Goal: Information Seeking & Learning: Learn about a topic

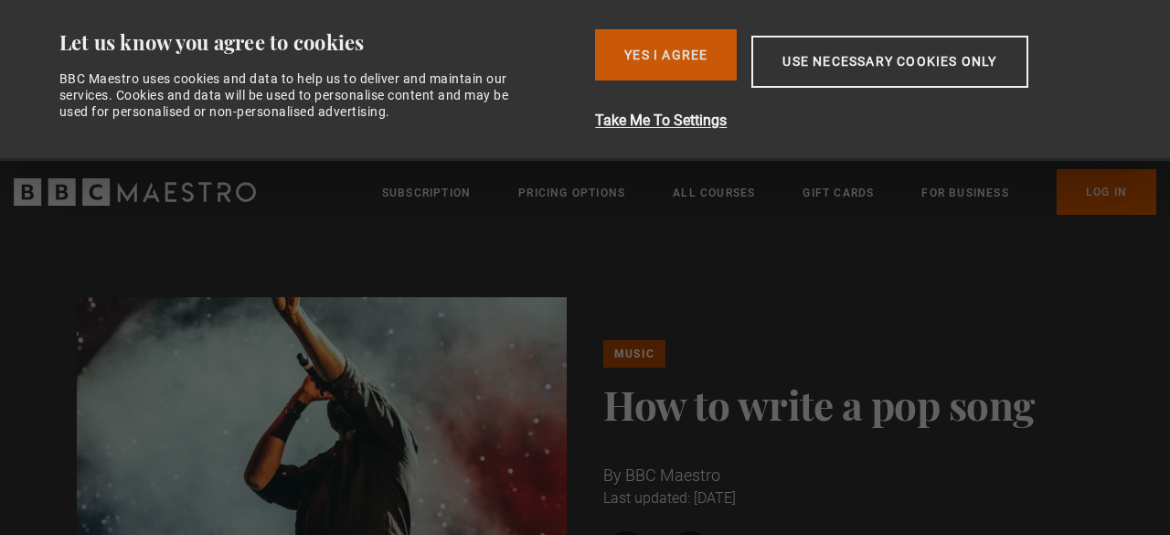
click at [702, 59] on button "Yes I Agree" at bounding box center [666, 54] width 142 height 51
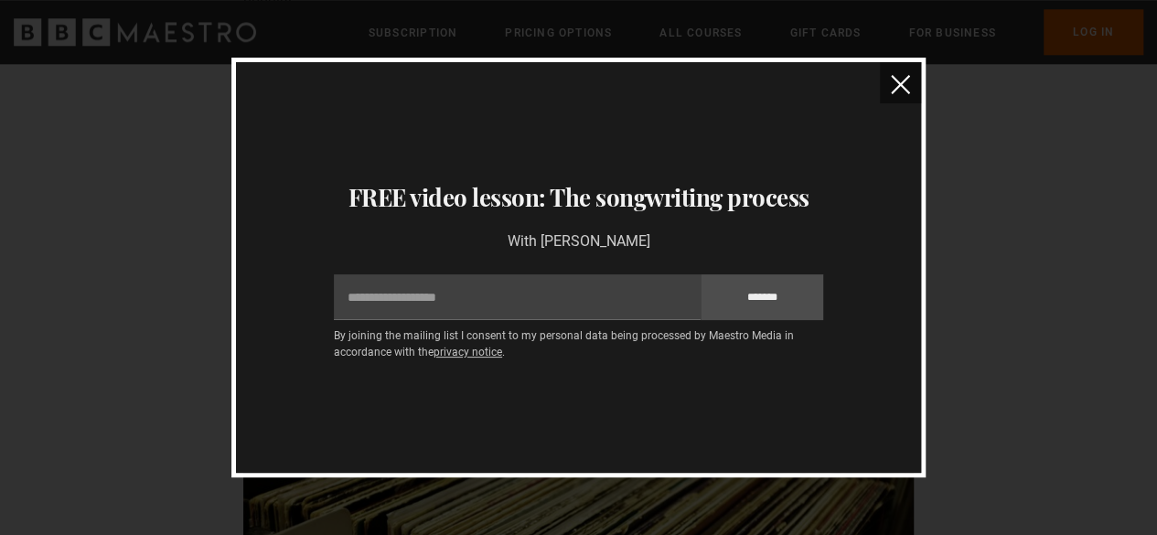
scroll to position [1022, 0]
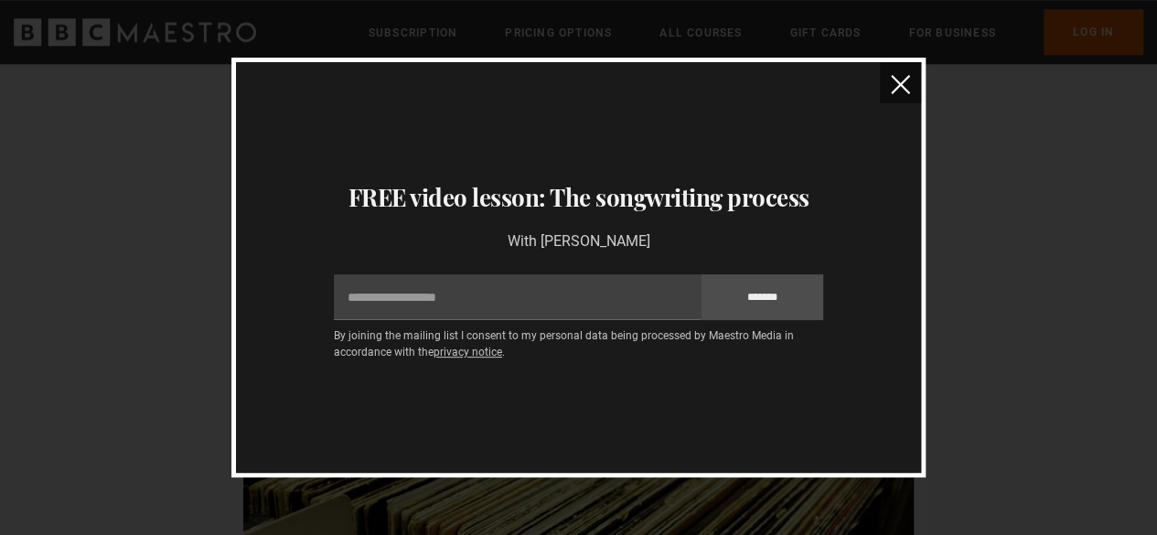
click at [895, 72] on button "close" at bounding box center [900, 82] width 41 height 41
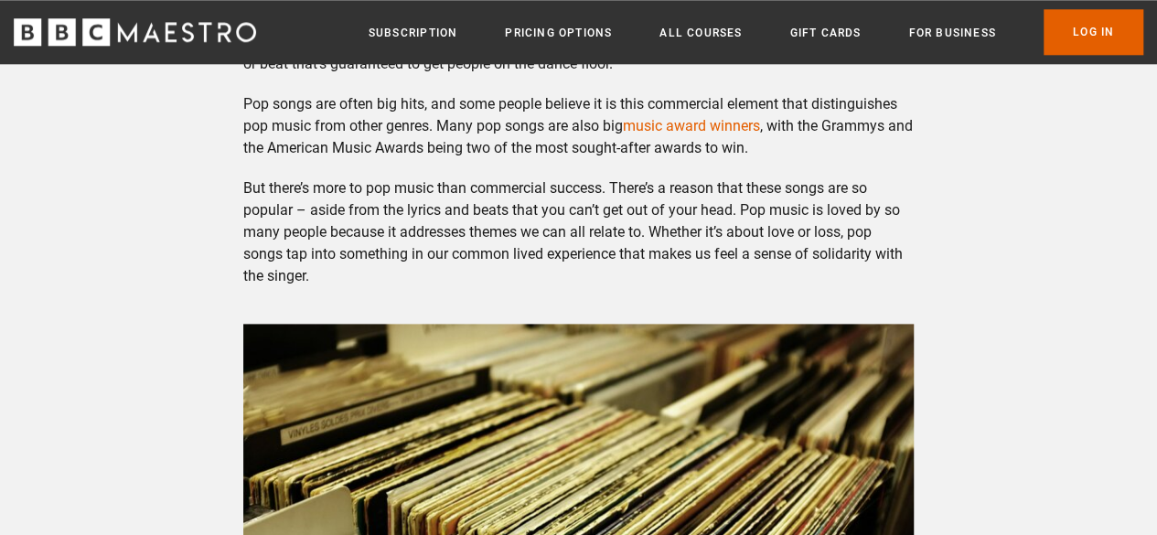
scroll to position [1041, 0]
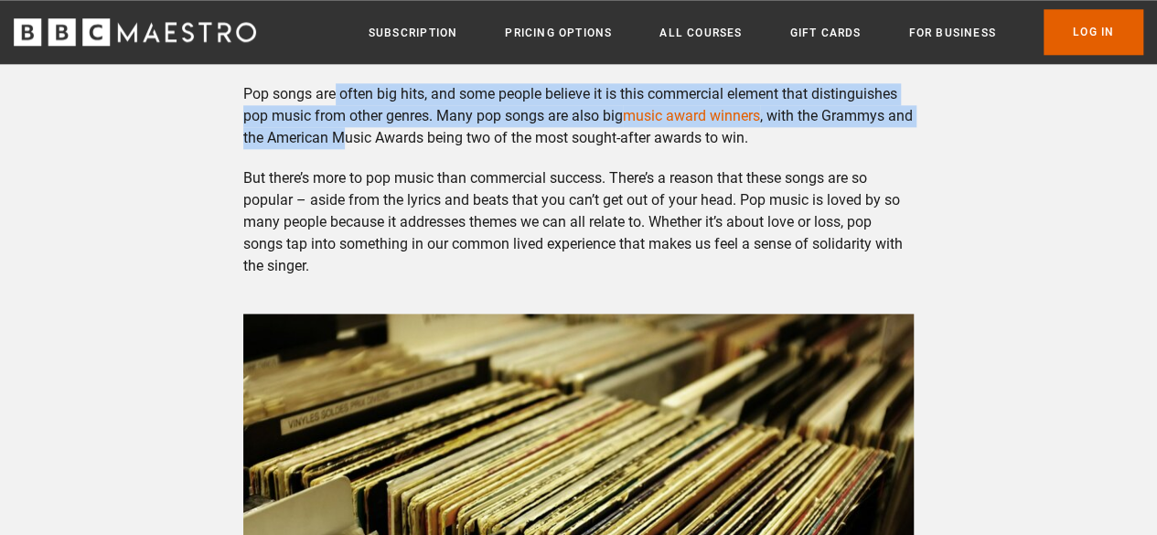
drag, startPoint x: 337, startPoint y: 105, endPoint x: 376, endPoint y: 149, distance: 58.9
click at [376, 149] on p "Pop songs are often big hits, and some people believe it is this commercial ele…" at bounding box center [578, 116] width 670 height 66
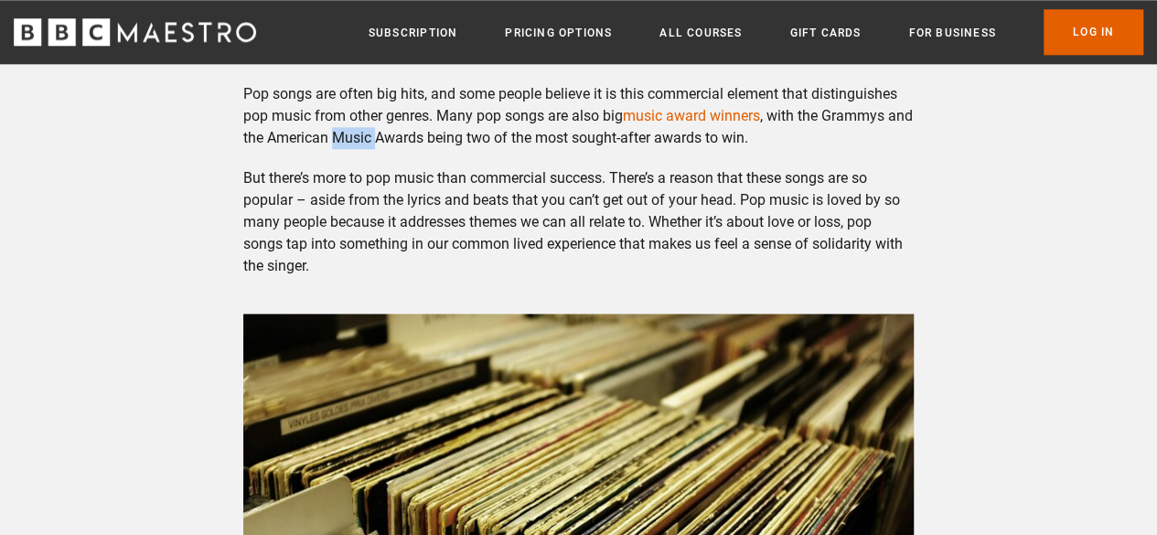
click at [376, 149] on p "Pop songs are often big hits, and some people believe it is this commercial ele…" at bounding box center [578, 116] width 670 height 66
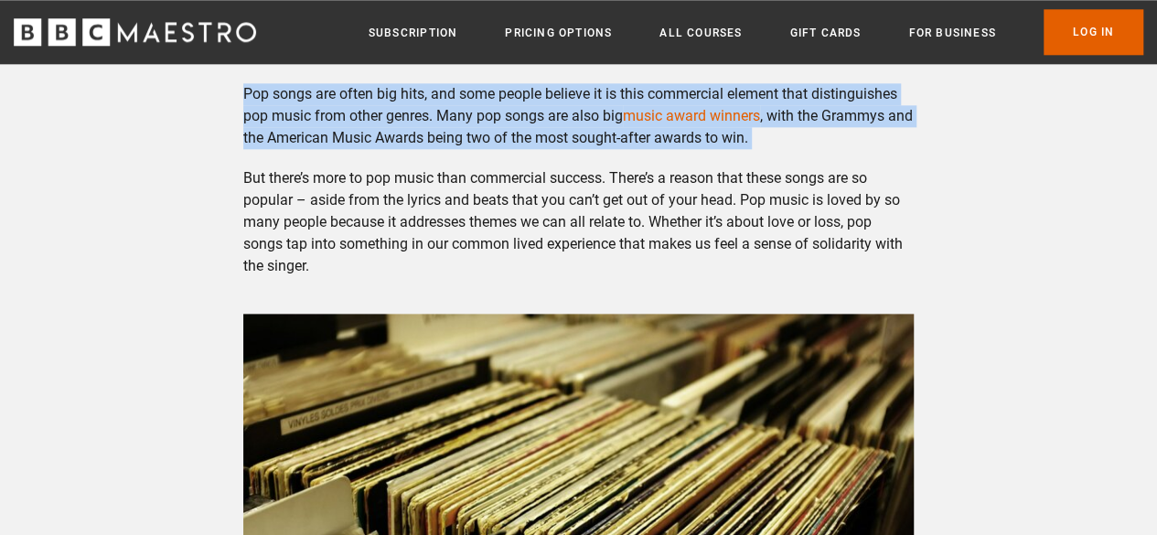
click at [376, 149] on p "Pop songs are often big hits, and some people believe it is this commercial ele…" at bounding box center [578, 116] width 670 height 66
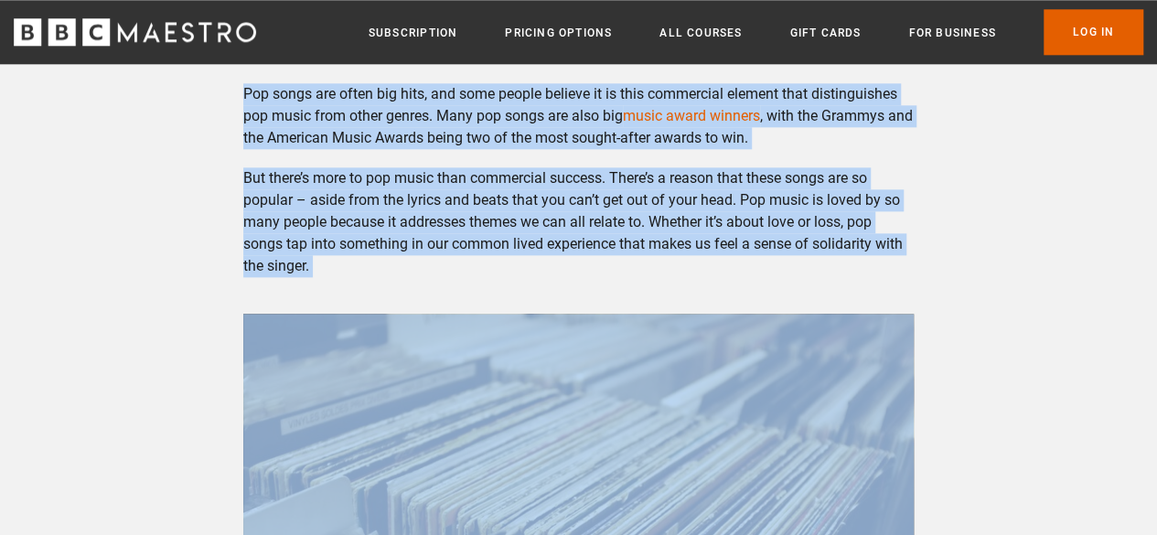
drag, startPoint x: 376, startPoint y: 149, endPoint x: 321, endPoint y: 202, distance: 76.3
click at [321, 202] on div "What is pop music? First things first, what exactly is pop music? It’s a broad …" at bounding box center [579, 262] width 700 height 942
click at [321, 202] on p "But there’s more to pop music than commercial success. There’s a reason that th…" at bounding box center [578, 222] width 670 height 110
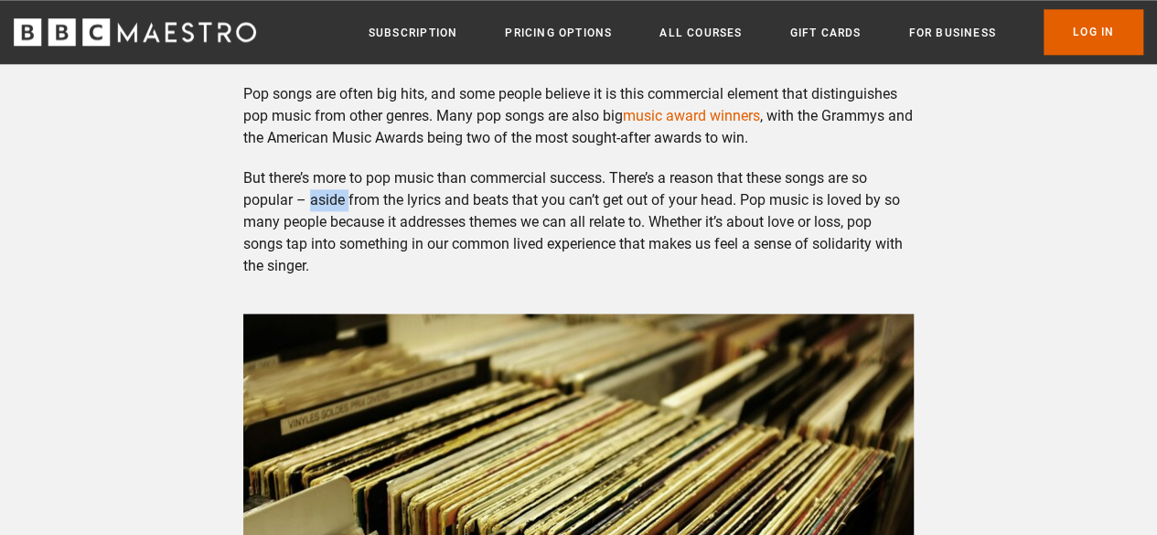
click at [321, 202] on p "But there’s more to pop music than commercial success. There’s a reason that th…" at bounding box center [578, 222] width 670 height 110
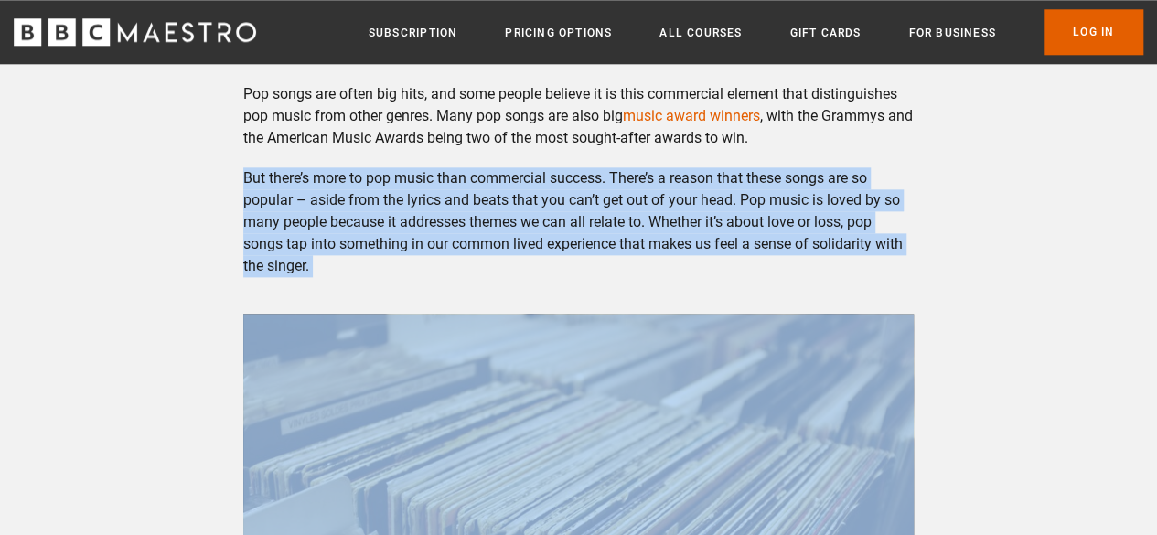
click at [321, 202] on p "But there’s more to pop music than commercial success. There’s a reason that th…" at bounding box center [578, 222] width 670 height 110
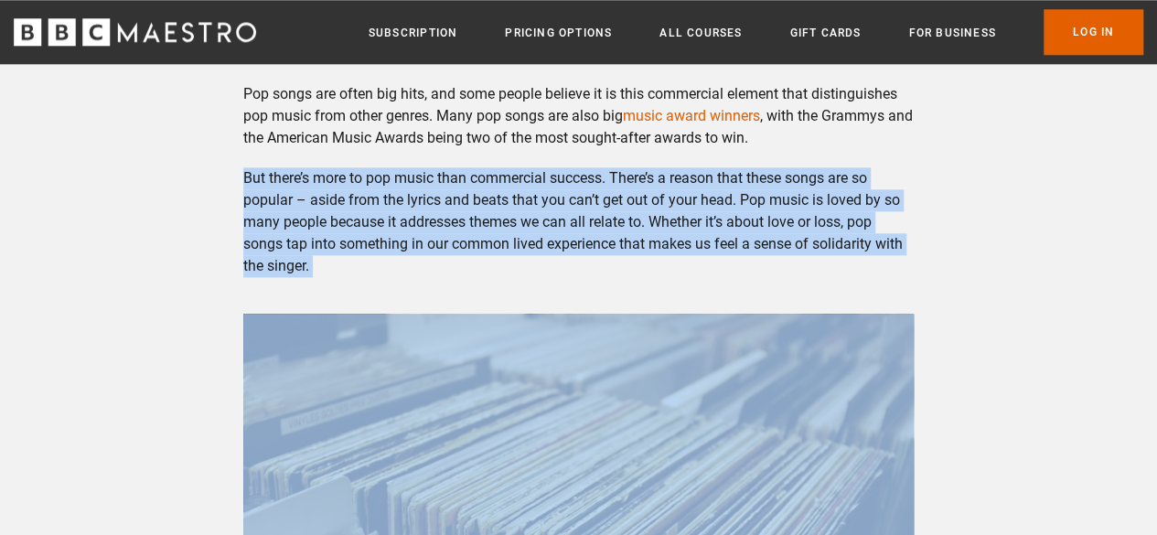
drag, startPoint x: 321, startPoint y: 202, endPoint x: 408, endPoint y: 240, distance: 95.0
click at [408, 240] on p "But there’s more to pop music than commercial success. There’s a reason that th…" at bounding box center [578, 222] width 670 height 110
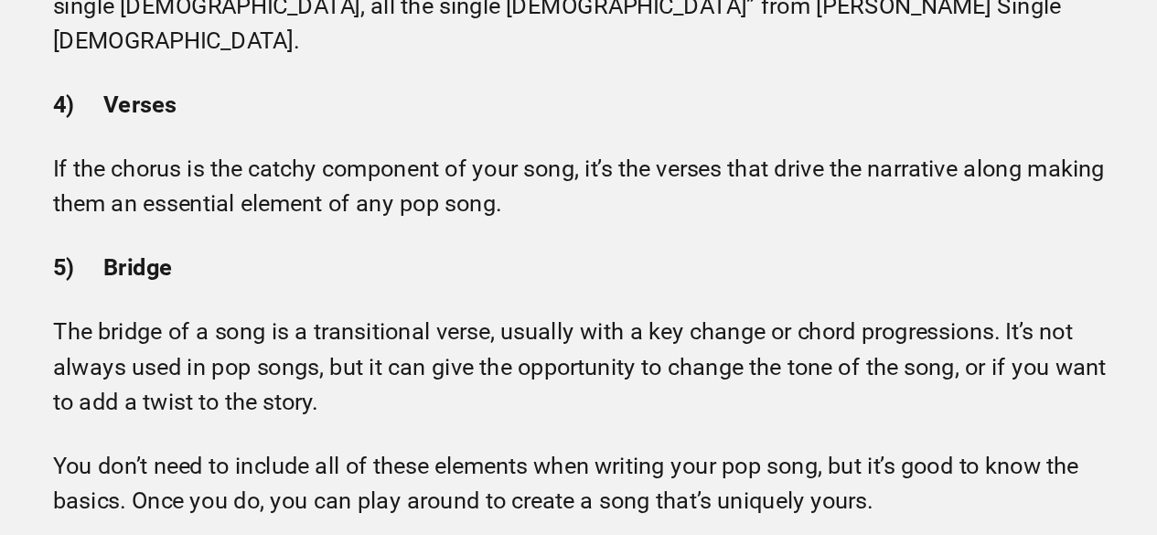
scroll to position [3906, 0]
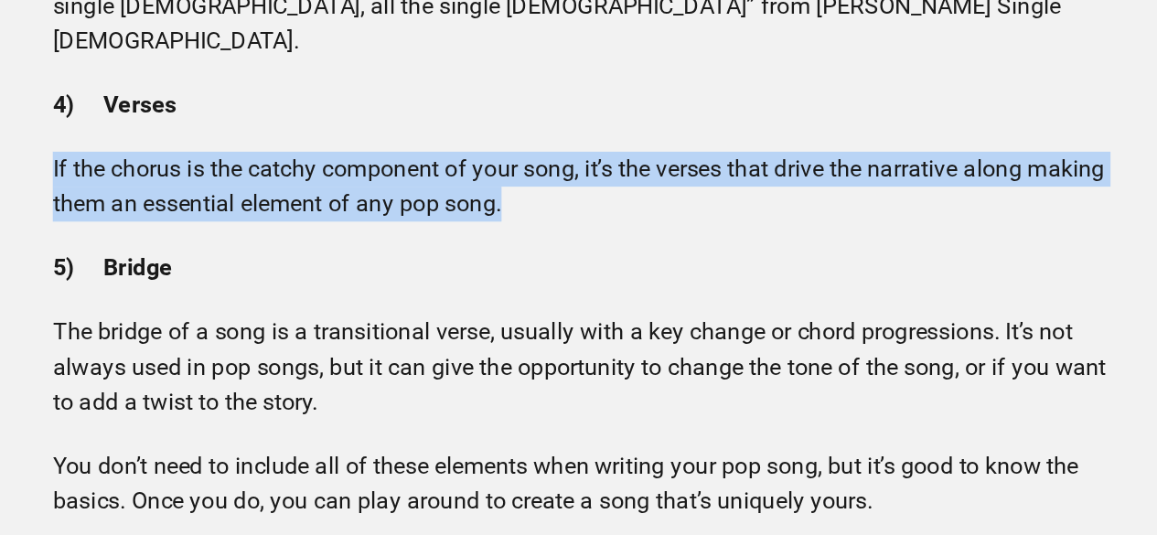
drag, startPoint x: 540, startPoint y: 286, endPoint x: 217, endPoint y: 258, distance: 324.0
click at [217, 258] on div "If you’ve ever had a song stuck in your head for days on end, it’s likely it wa…" at bounding box center [578, 142] width 1157 height 6963
click at [311, 294] on p "If the chorus is the catchy component of your song, it’s the verses that drive …" at bounding box center [578, 316] width 670 height 44
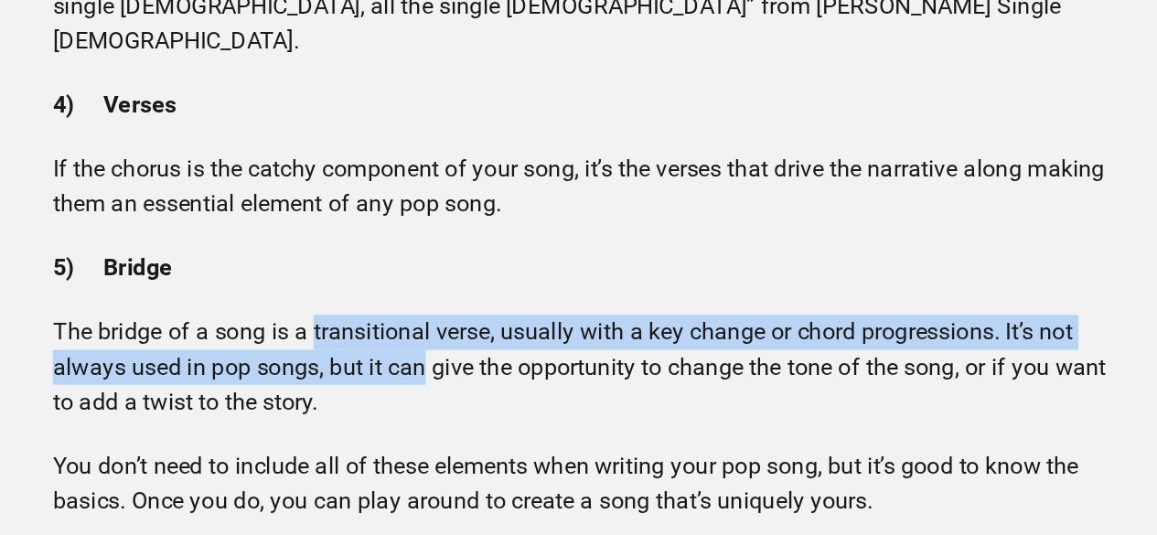
drag, startPoint x: 421, startPoint y: 342, endPoint x: 456, endPoint y: 395, distance: 63.9
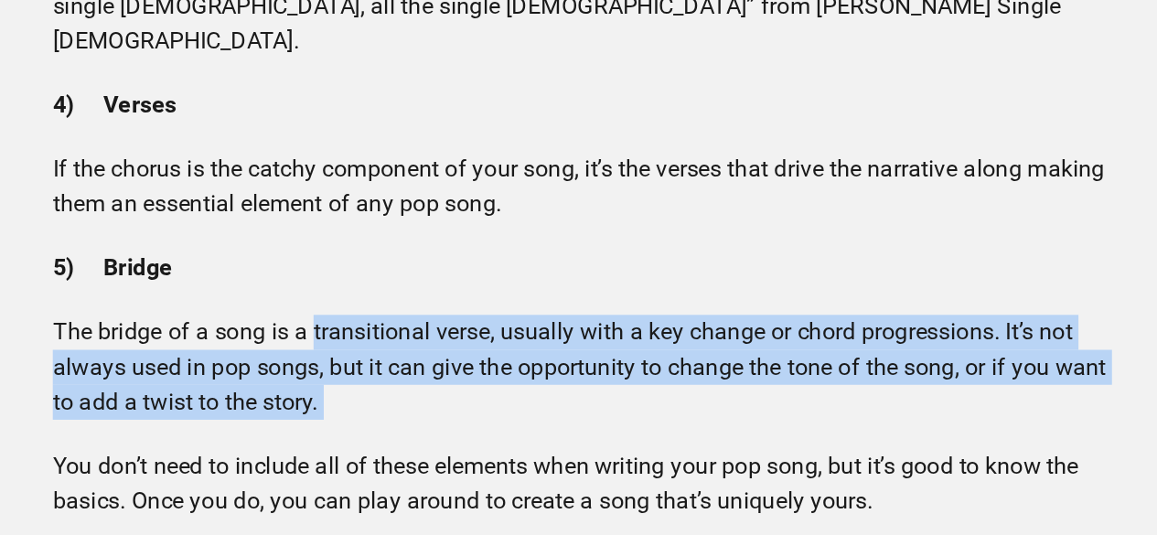
click at [456, 397] on p "The bridge of a song is a transitional verse, usually with a key change or chor…" at bounding box center [578, 430] width 670 height 66
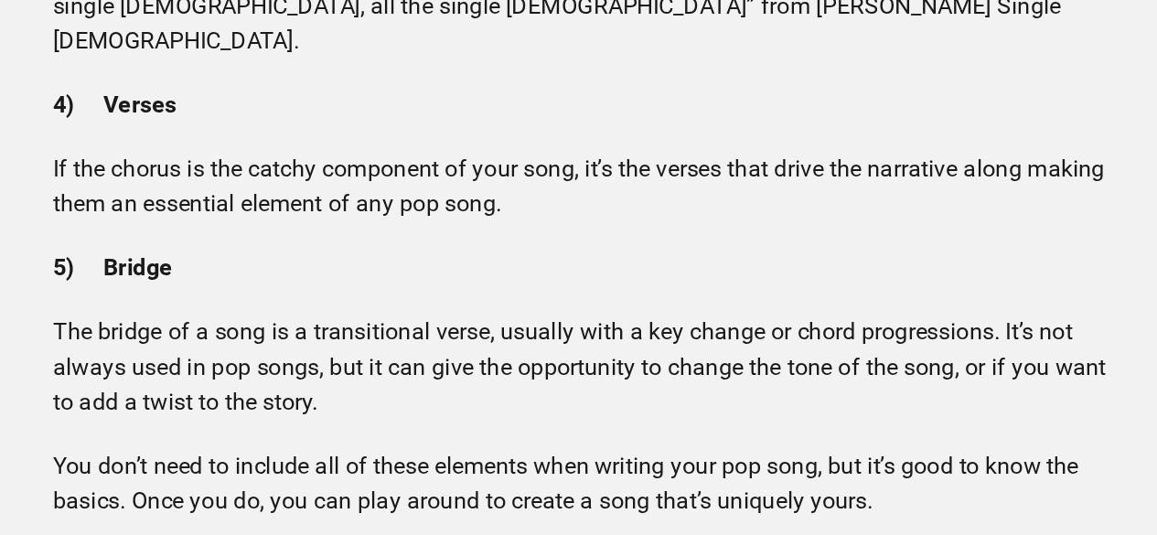
click at [456, 397] on p "The bridge of a song is a transitional verse, usually with a key change or chor…" at bounding box center [578, 430] width 670 height 66
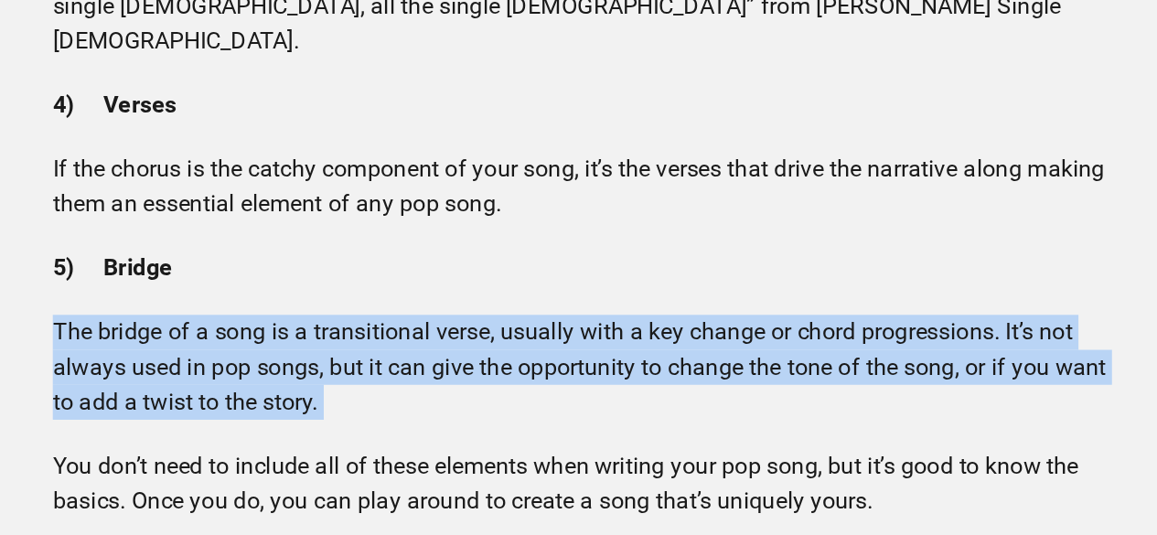
click at [456, 397] on p "The bridge of a song is a transitional verse, usually with a key change or chor…" at bounding box center [578, 430] width 670 height 66
drag, startPoint x: 456, startPoint y: 395, endPoint x: 457, endPoint y: 386, distance: 9.2
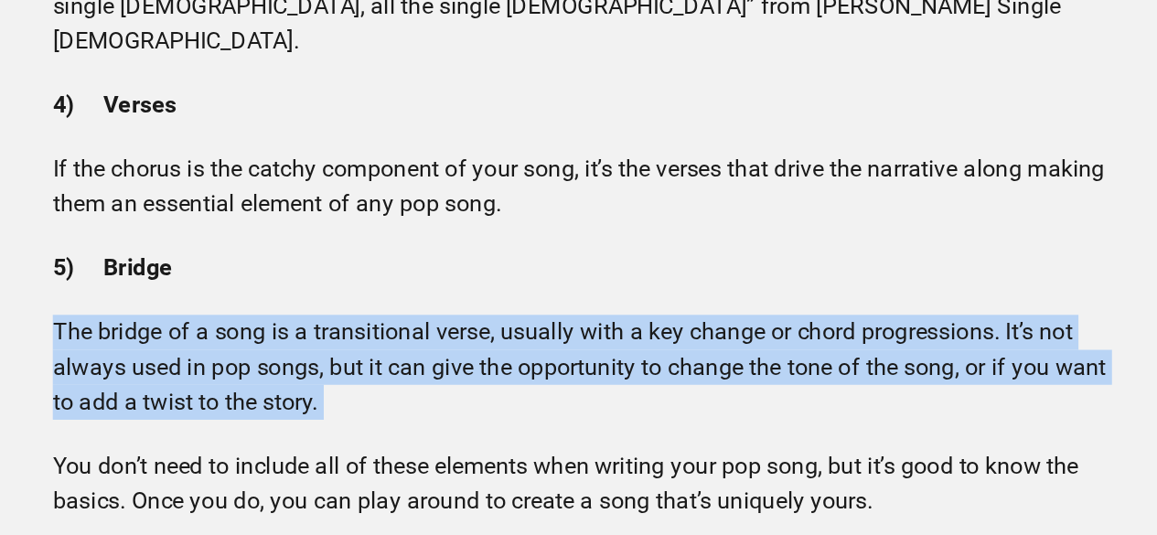
click at [457, 397] on p "The bridge of a song is a transitional verse, usually with a key change or chor…" at bounding box center [578, 430] width 670 height 66
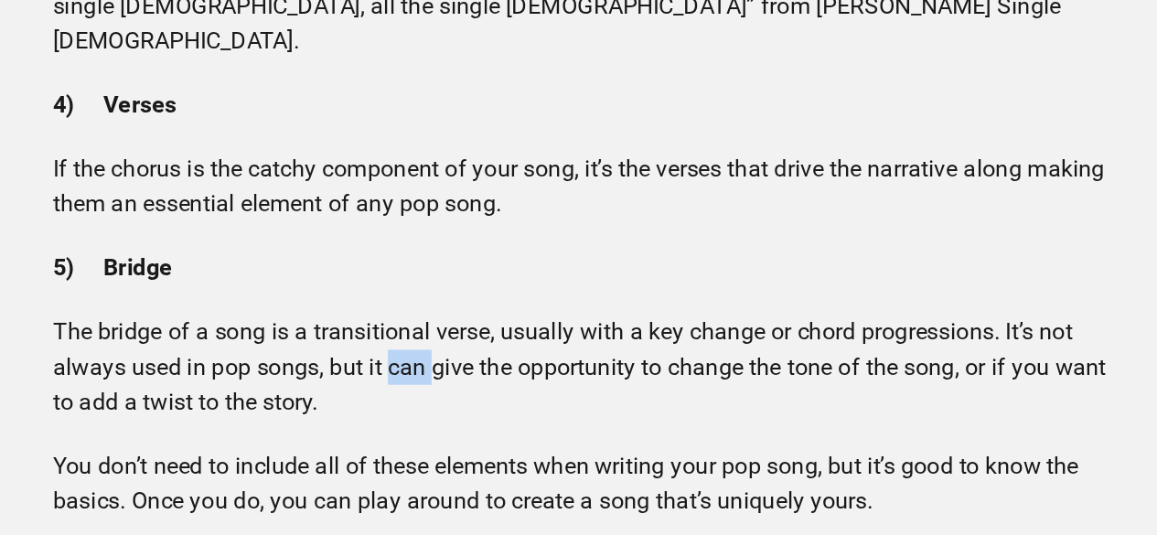
click at [457, 397] on p "The bridge of a song is a transitional verse, usually with a key change or chor…" at bounding box center [578, 430] width 670 height 66
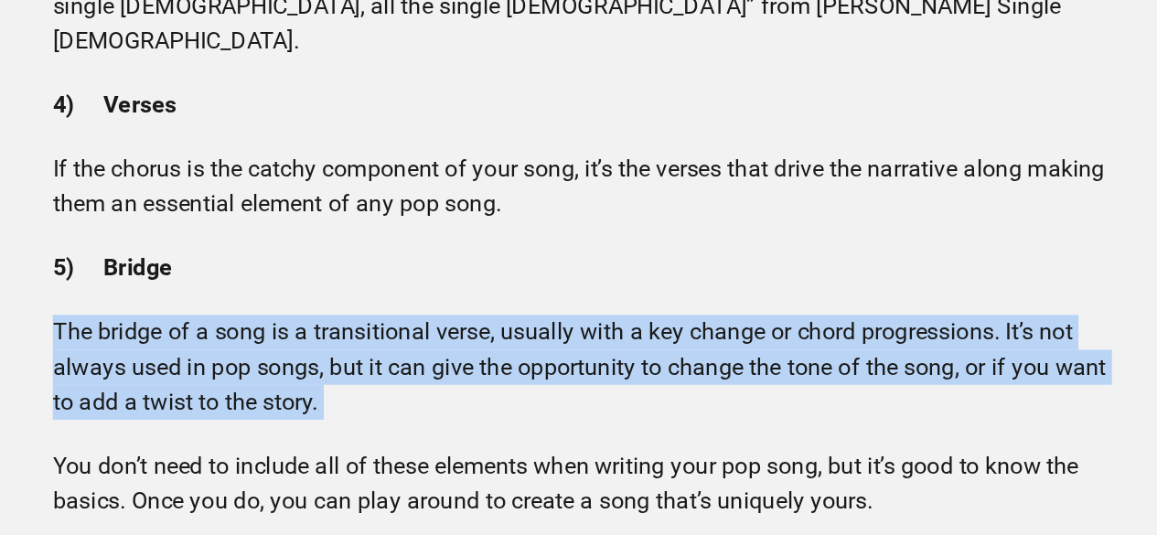
click at [457, 397] on p "The bridge of a song is a transitional verse, usually with a key change or chor…" at bounding box center [578, 430] width 670 height 66
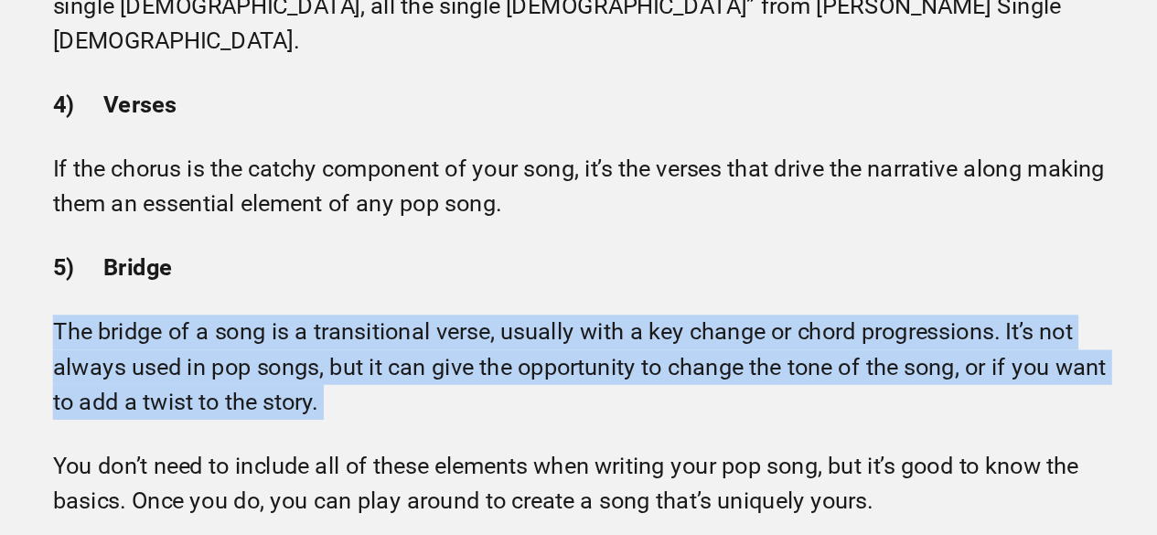
click at [454, 397] on p "The bridge of a song is a transitional verse, usually with a key change or chor…" at bounding box center [578, 430] width 670 height 66
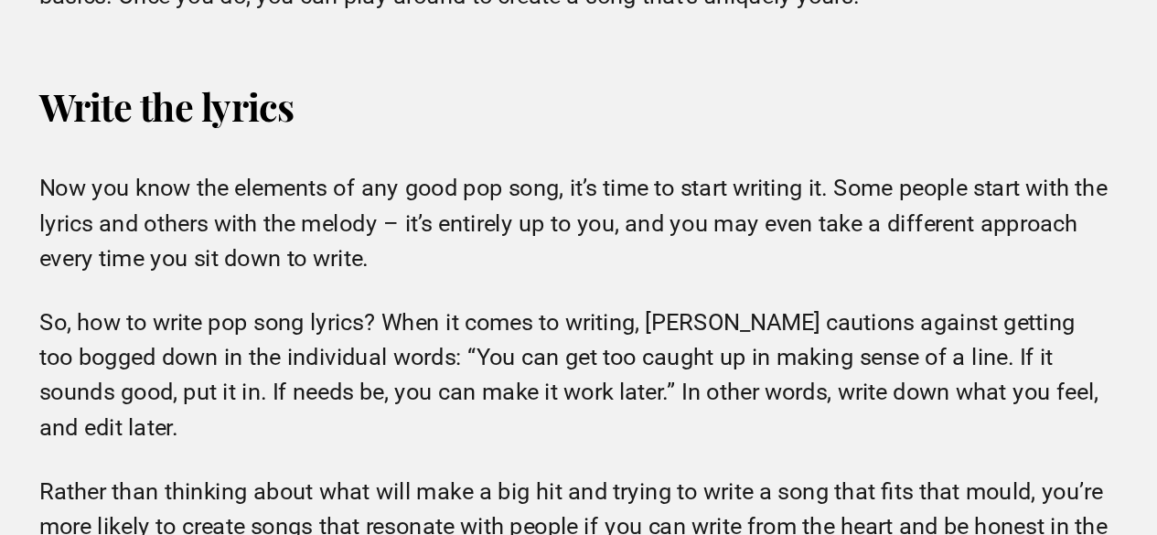
scroll to position [4239, 0]
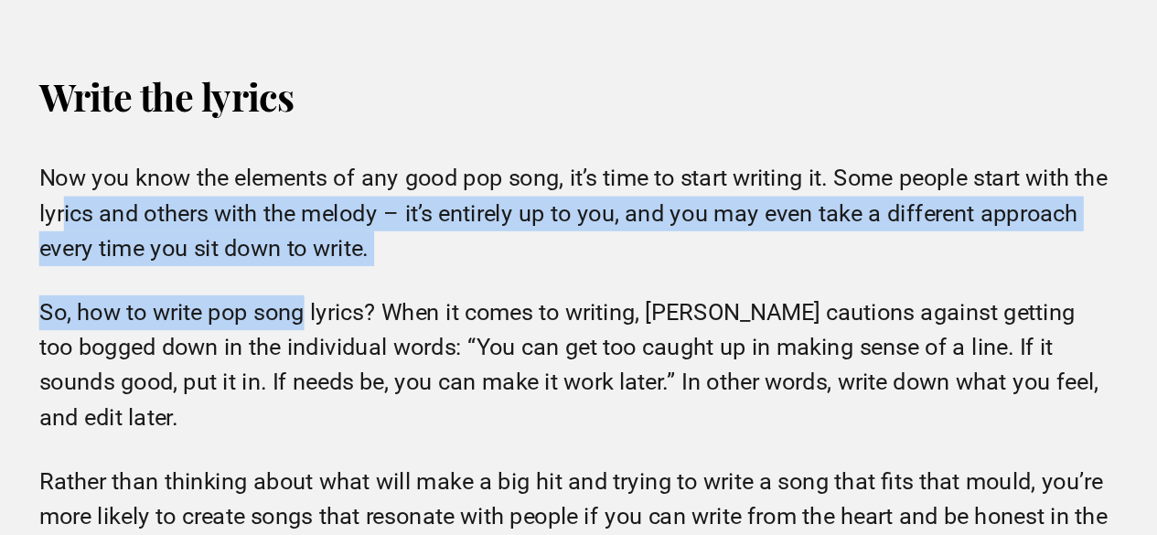
drag, startPoint x: 284, startPoint y: 273, endPoint x: 411, endPoint y: 337, distance: 141.5
click at [411, 337] on div "How to write a pop song Just as there’s no one set definition of what a pop son…" at bounding box center [579, 447] width 700 height 3254
click at [411, 375] on p "So, how to write pop song lyrics? When it comes to writing, [PERSON_NAME] cauti…" at bounding box center [578, 419] width 670 height 88
